Goal: Transaction & Acquisition: Purchase product/service

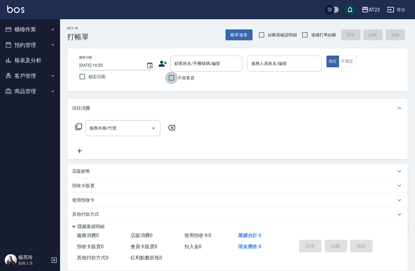
click at [167, 76] on input "不留客資" at bounding box center [171, 77] width 13 height 13
checkbox input "true"
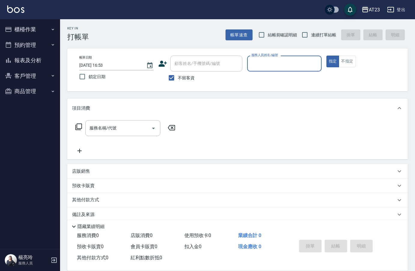
drag, startPoint x: 306, startPoint y: 34, endPoint x: 302, endPoint y: 58, distance: 24.3
click at [307, 34] on input "連續打單結帳" at bounding box center [304, 35] width 13 height 13
checkbox input "true"
click at [301, 60] on input "服務人員姓名/編號" at bounding box center [284, 63] width 69 height 11
type input "19"
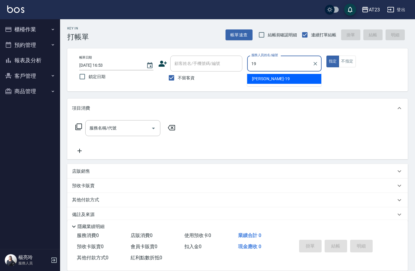
type button "true"
type input "[PERSON_NAME]-19"
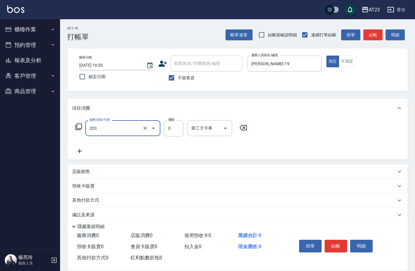
type input "使用洗髮卡(203)"
click at [342, 245] on button "結帳" at bounding box center [335, 245] width 23 height 13
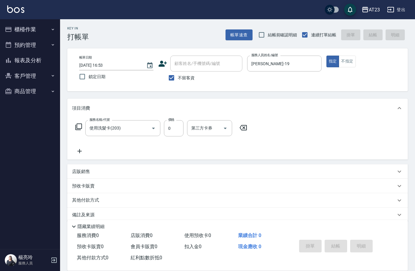
type input "[DATE] 16:54"
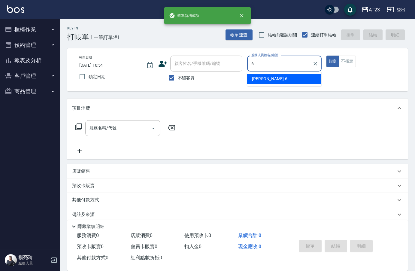
type input "Joann-6"
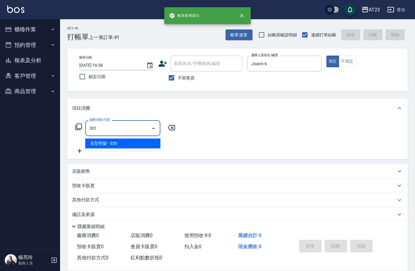
type input "造型剪髮(301)"
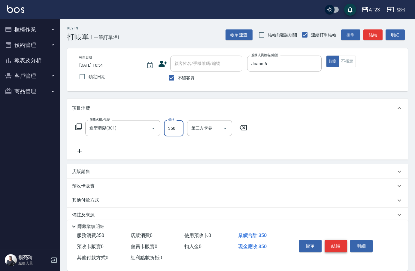
click at [339, 246] on button "結帳" at bounding box center [335, 245] width 23 height 13
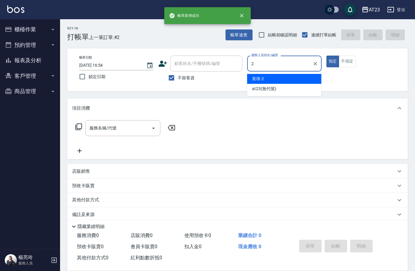
type input "美瑛-2"
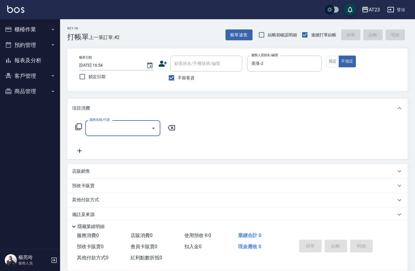
click at [81, 129] on icon at bounding box center [78, 126] width 7 height 7
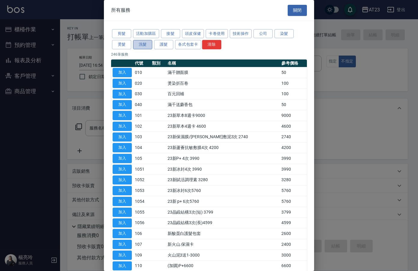
click at [145, 43] on button "洗髮" at bounding box center [142, 44] width 19 height 9
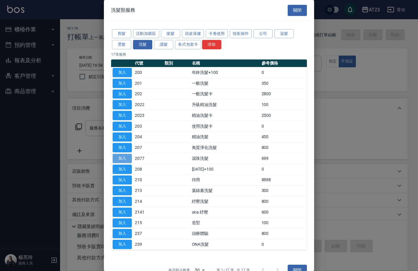
click at [119, 158] on button "加入" at bounding box center [122, 158] width 19 height 9
type input "滾珠洗髮(2077)"
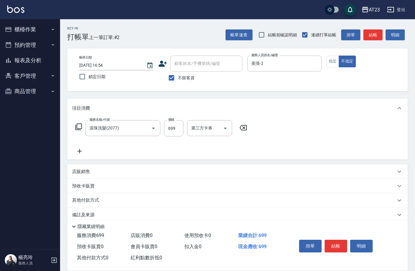
click at [74, 148] on icon at bounding box center [79, 150] width 15 height 7
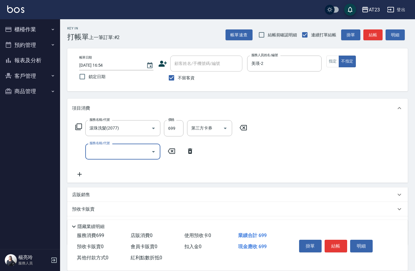
click at [94, 153] on input "服務名稱/代號" at bounding box center [118, 151] width 61 height 11
type input "互助90(709)"
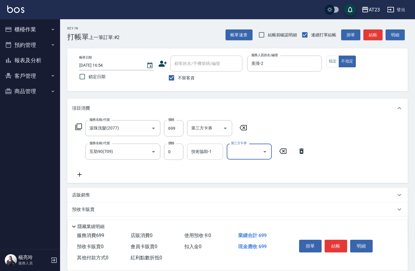
click at [210, 152] on div "技術協助-1 技術協助-1" at bounding box center [205, 151] width 36 height 16
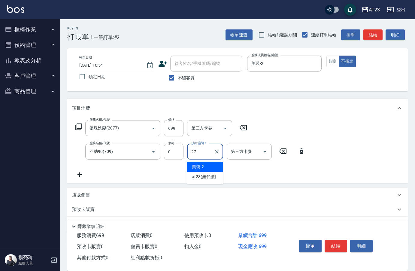
type input "LiLi-27"
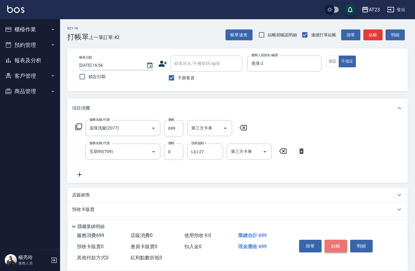
click at [332, 239] on button "結帳" at bounding box center [335, 245] width 23 height 13
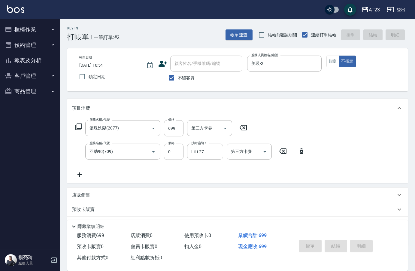
type input "[DATE] 16:55"
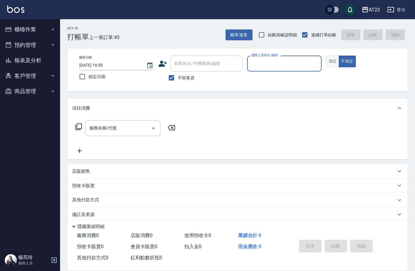
click at [334, 63] on button "指定" at bounding box center [332, 62] width 13 height 12
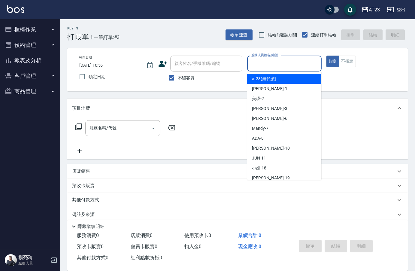
click at [282, 68] on input "服務人員姓名/編號" at bounding box center [284, 63] width 69 height 11
type input "美瑛-2"
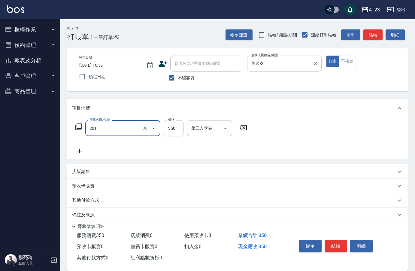
type input "一般洗髮(201)"
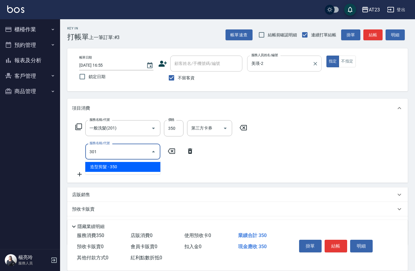
type input "造型剪髮(301)"
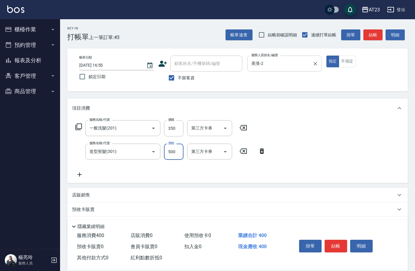
type input "500"
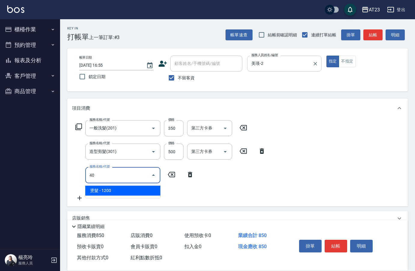
type input "4"
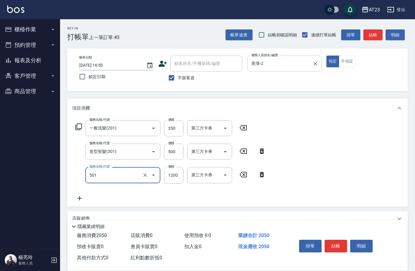
type input "染髮(501)"
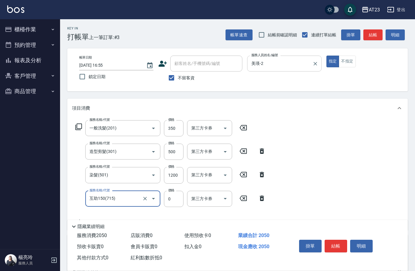
type input "互助150(715)"
type input "0"
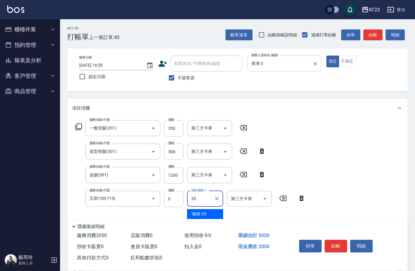
type input "嚕咪-35"
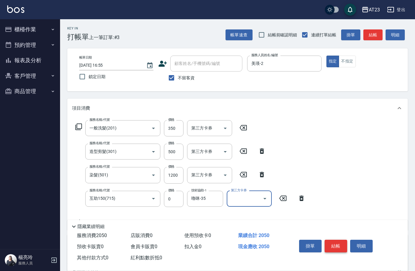
click at [337, 239] on button "結帳" at bounding box center [335, 245] width 23 height 13
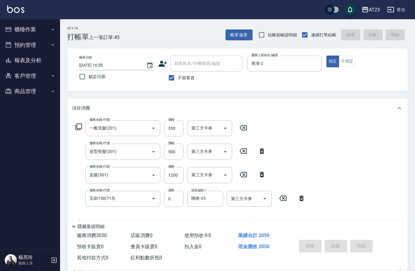
type input "[DATE] 16:56"
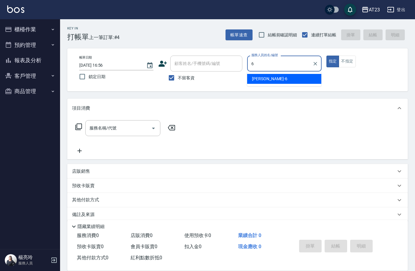
type input "Joann-6"
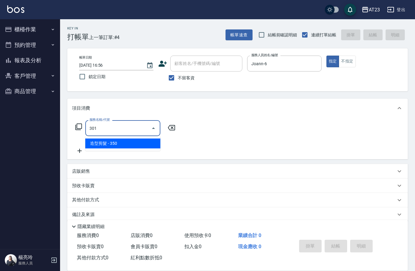
type input "造型剪髮(301)"
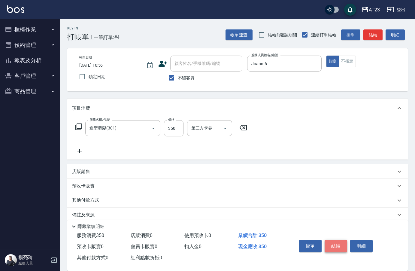
click at [329, 249] on button "結帳" at bounding box center [335, 245] width 23 height 13
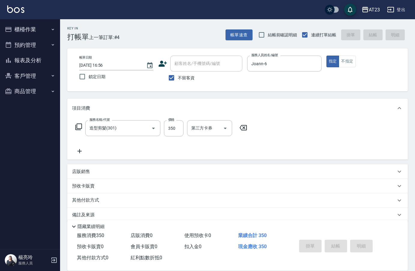
type input "[DATE] 16:58"
